Goal: Task Accomplishment & Management: Manage account settings

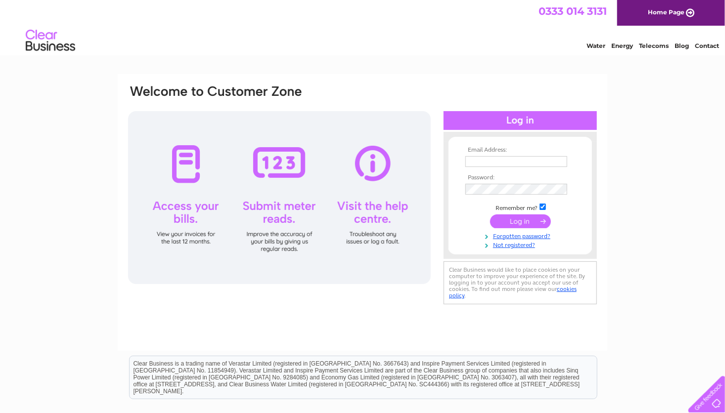
type input "manager@nscinema.co.uk"
click at [509, 221] on input "submit" at bounding box center [520, 222] width 61 height 14
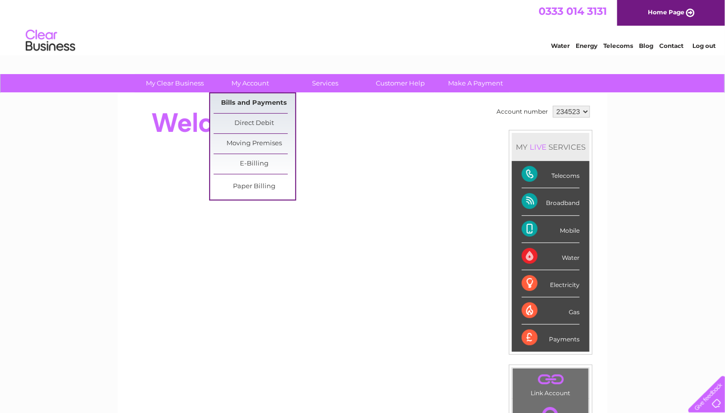
click at [268, 101] on link "Bills and Payments" at bounding box center [255, 103] width 82 height 20
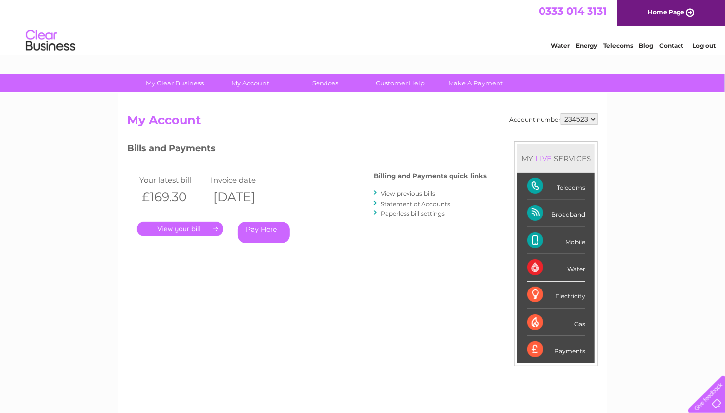
click at [409, 194] on link "View previous bills" at bounding box center [408, 193] width 54 height 7
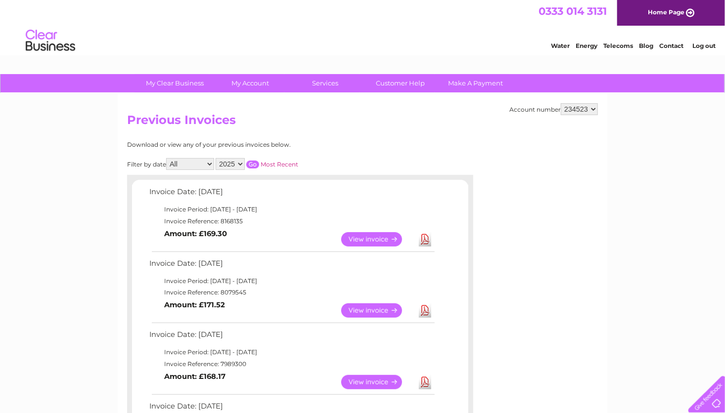
click at [374, 312] on link "View" at bounding box center [377, 311] width 73 height 14
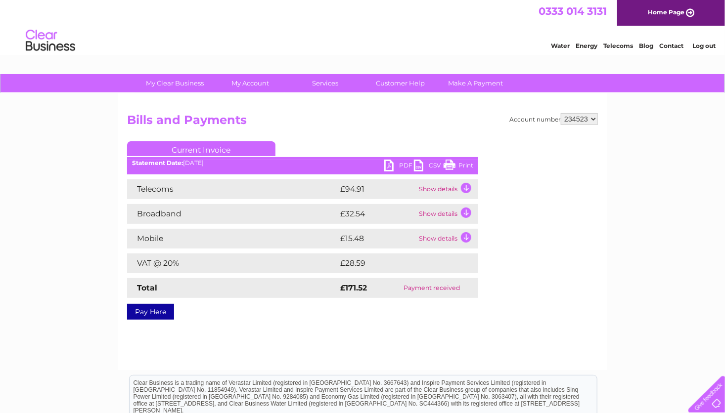
click at [406, 165] on link "PDF" at bounding box center [399, 167] width 30 height 14
